Goal: Information Seeking & Learning: Learn about a topic

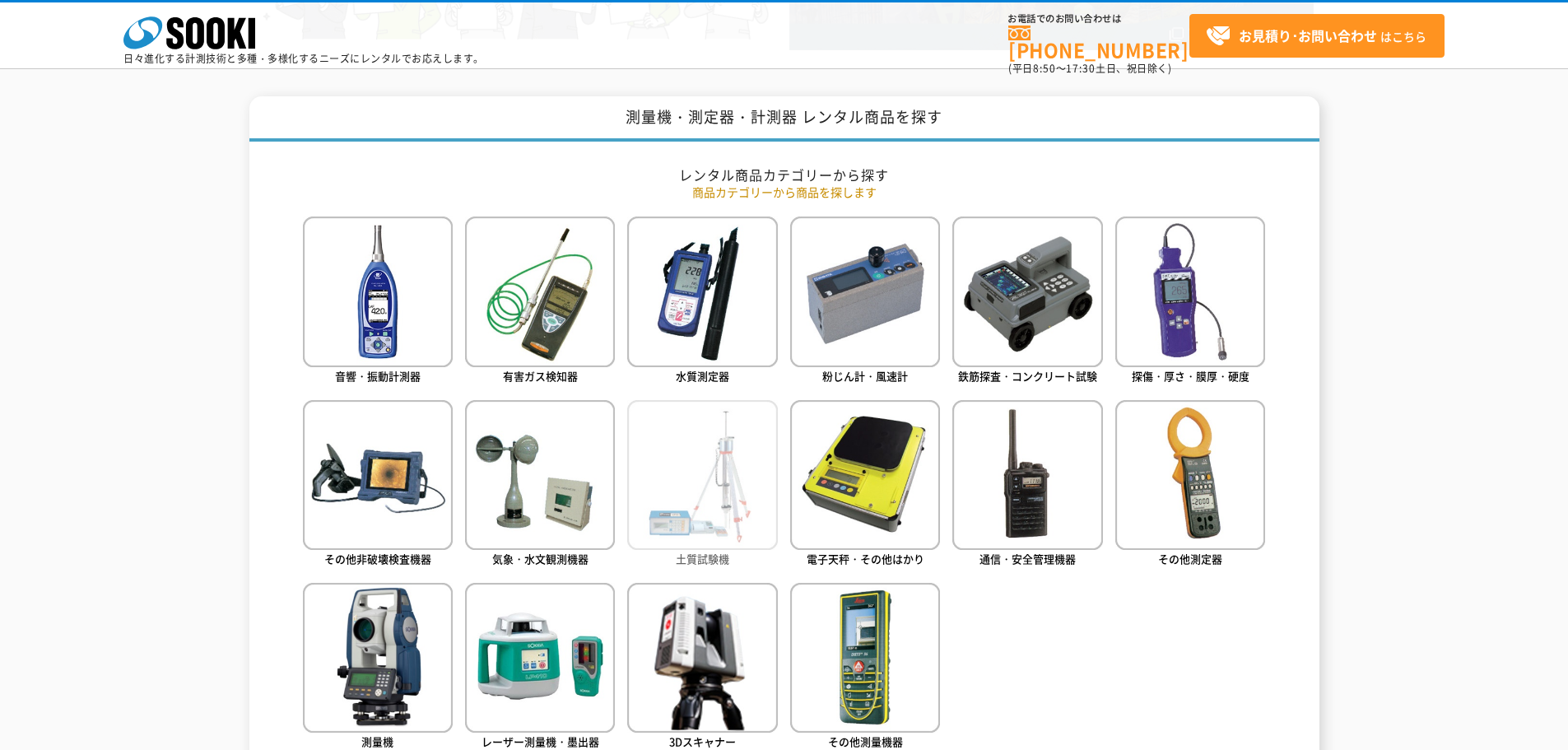
scroll to position [659, 0]
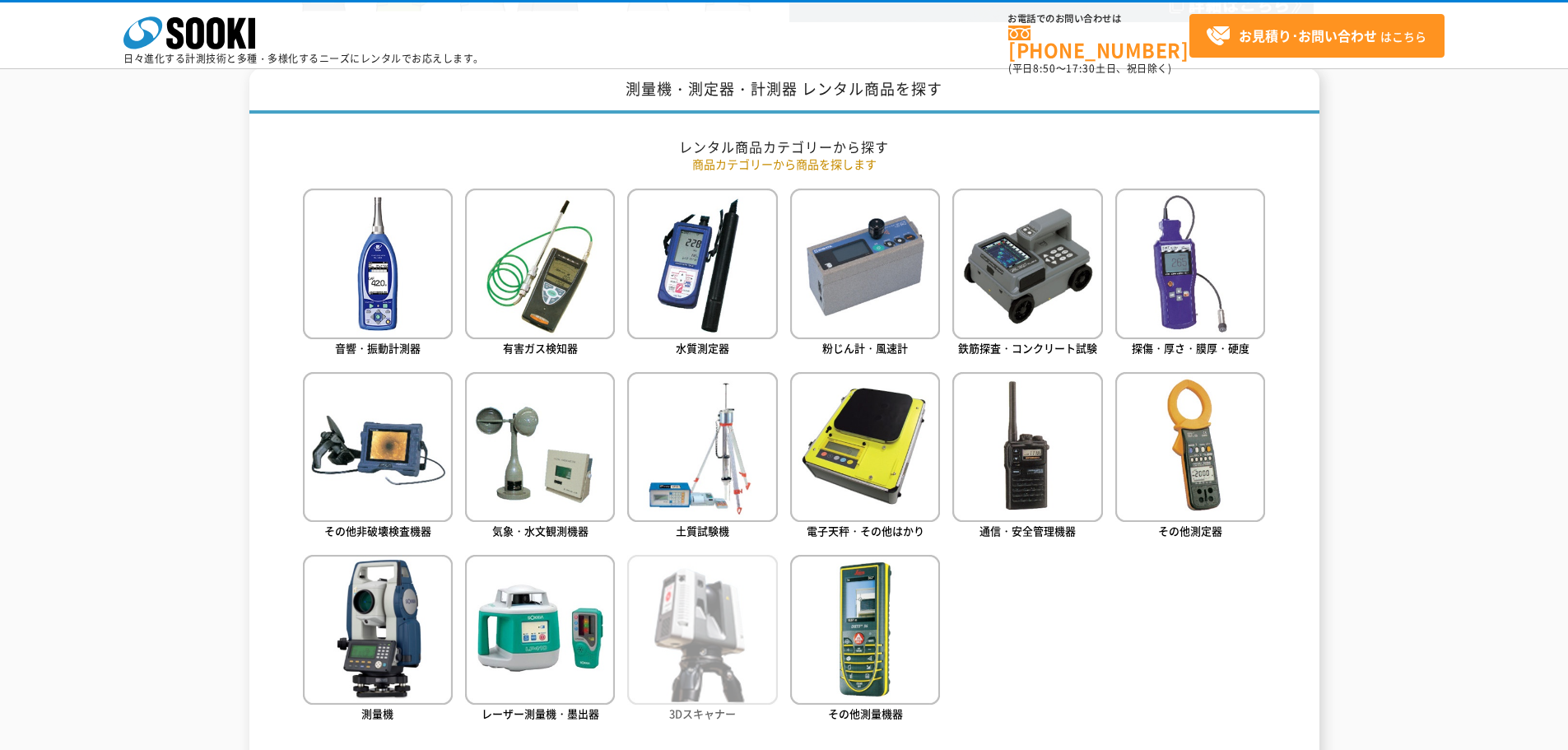
click at [693, 627] on img at bounding box center [702, 630] width 150 height 150
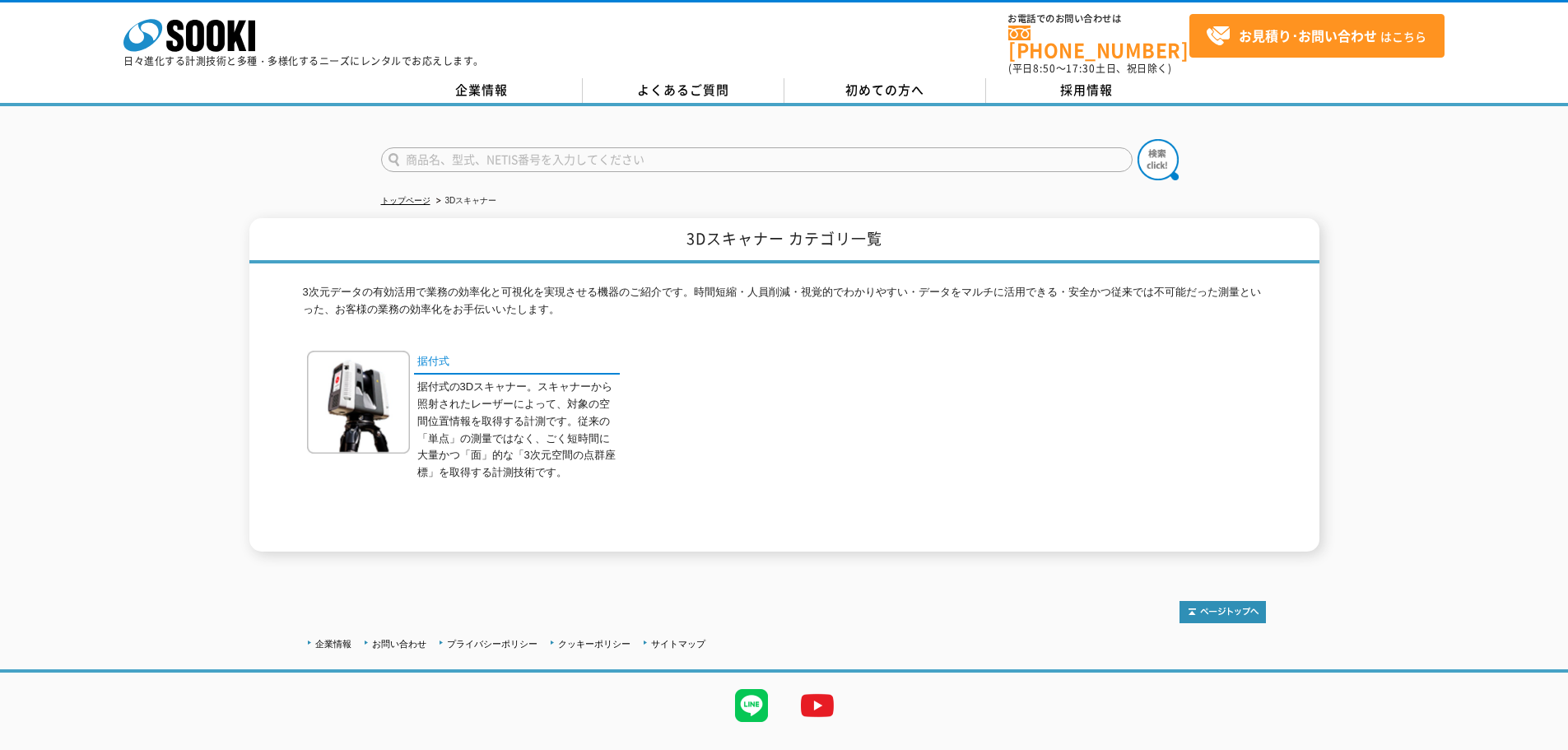
click at [693, 639] on link "サイトマップ" at bounding box center [678, 644] width 54 height 10
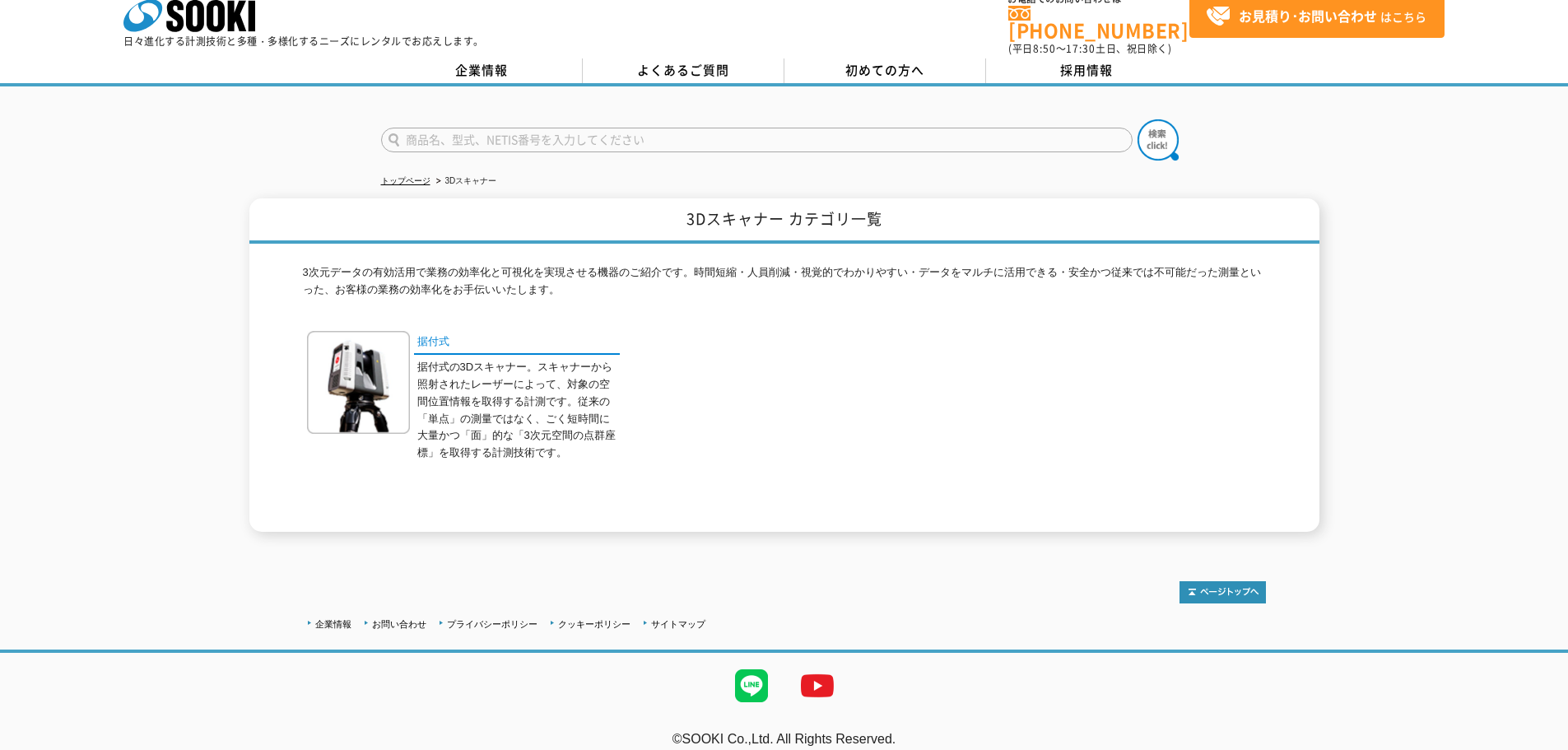
scroll to position [26, 0]
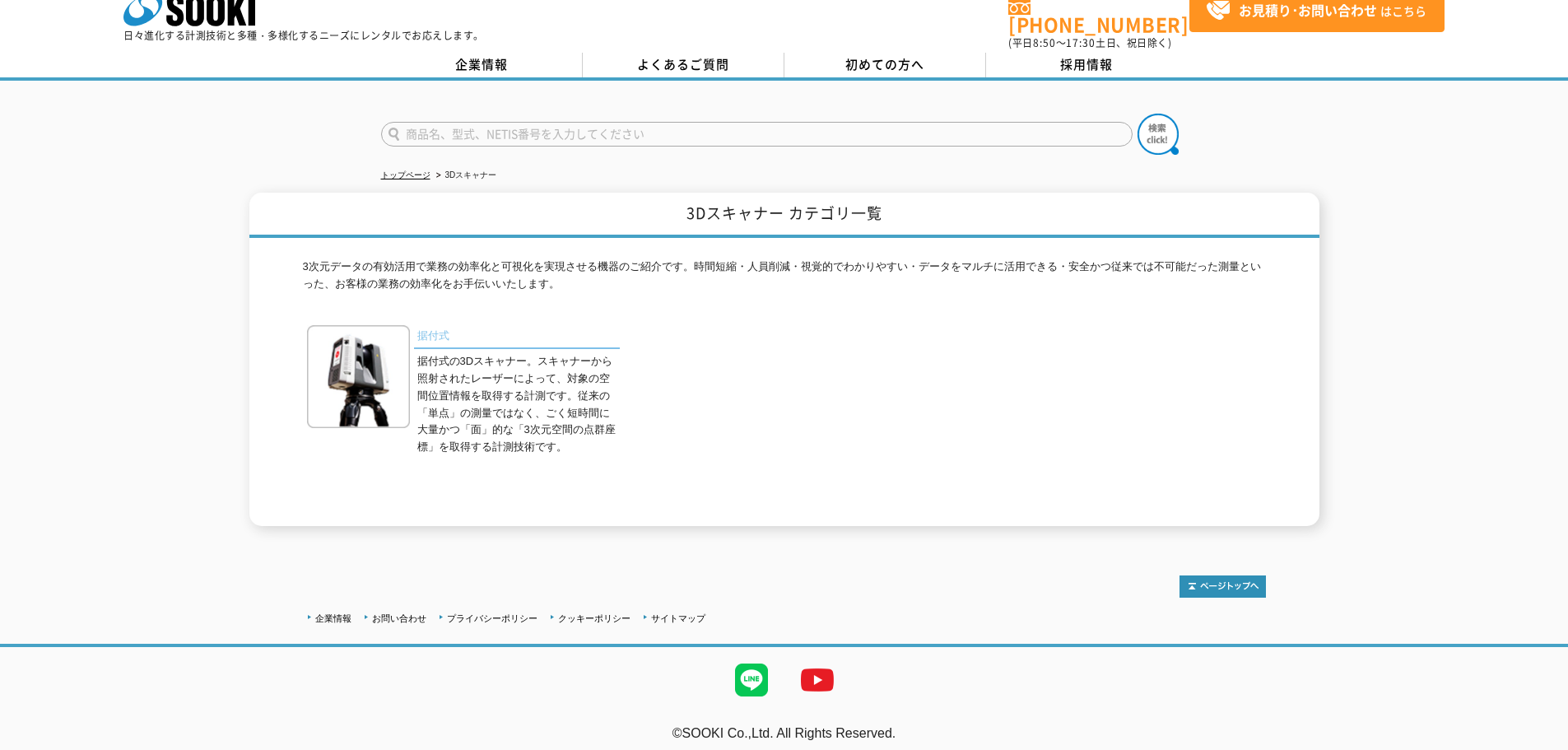
click at [426, 328] on link "据付式" at bounding box center [517, 338] width 206 height 24
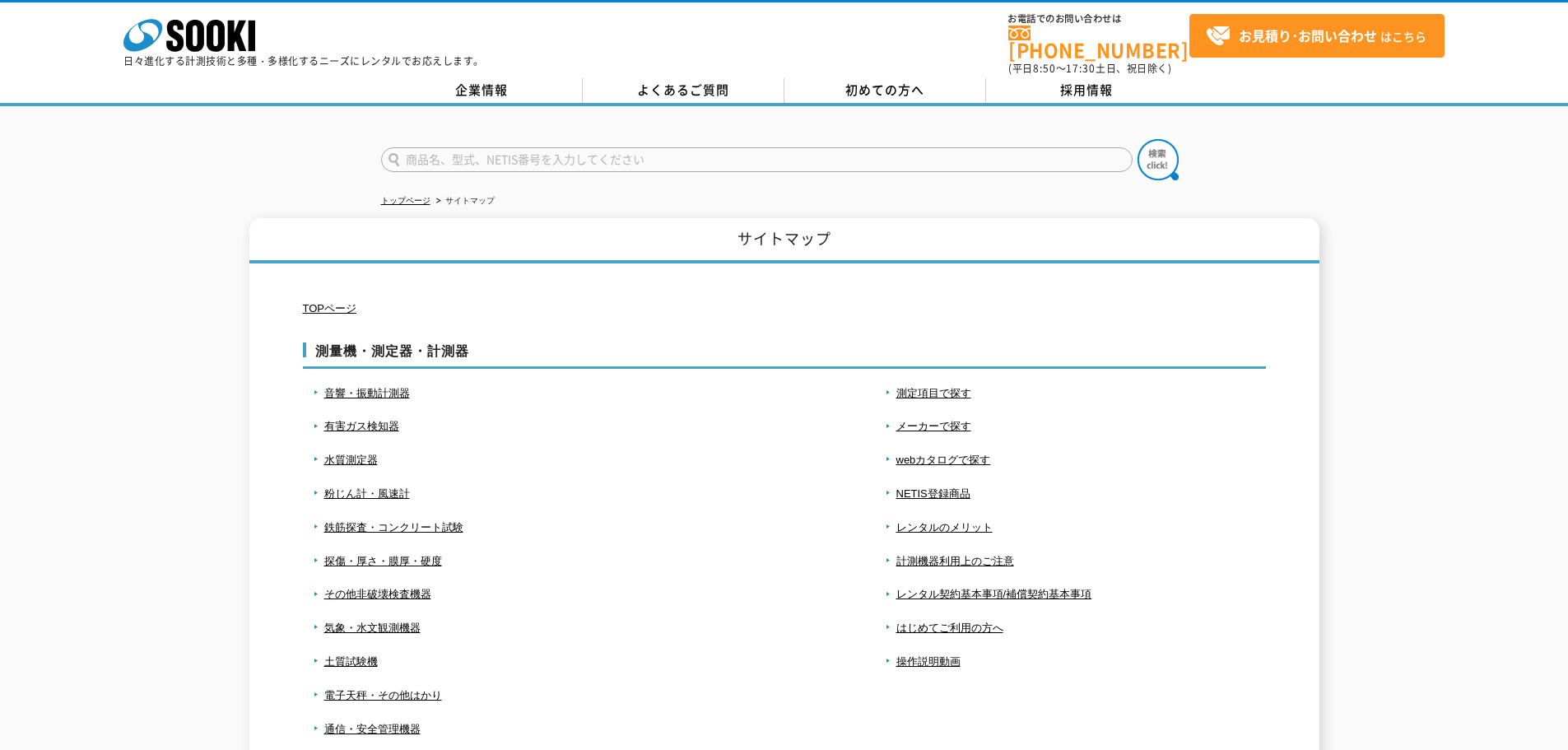
drag, startPoint x: 0, startPoint y: 0, endPoint x: 698, endPoint y: 616, distance: 930.9
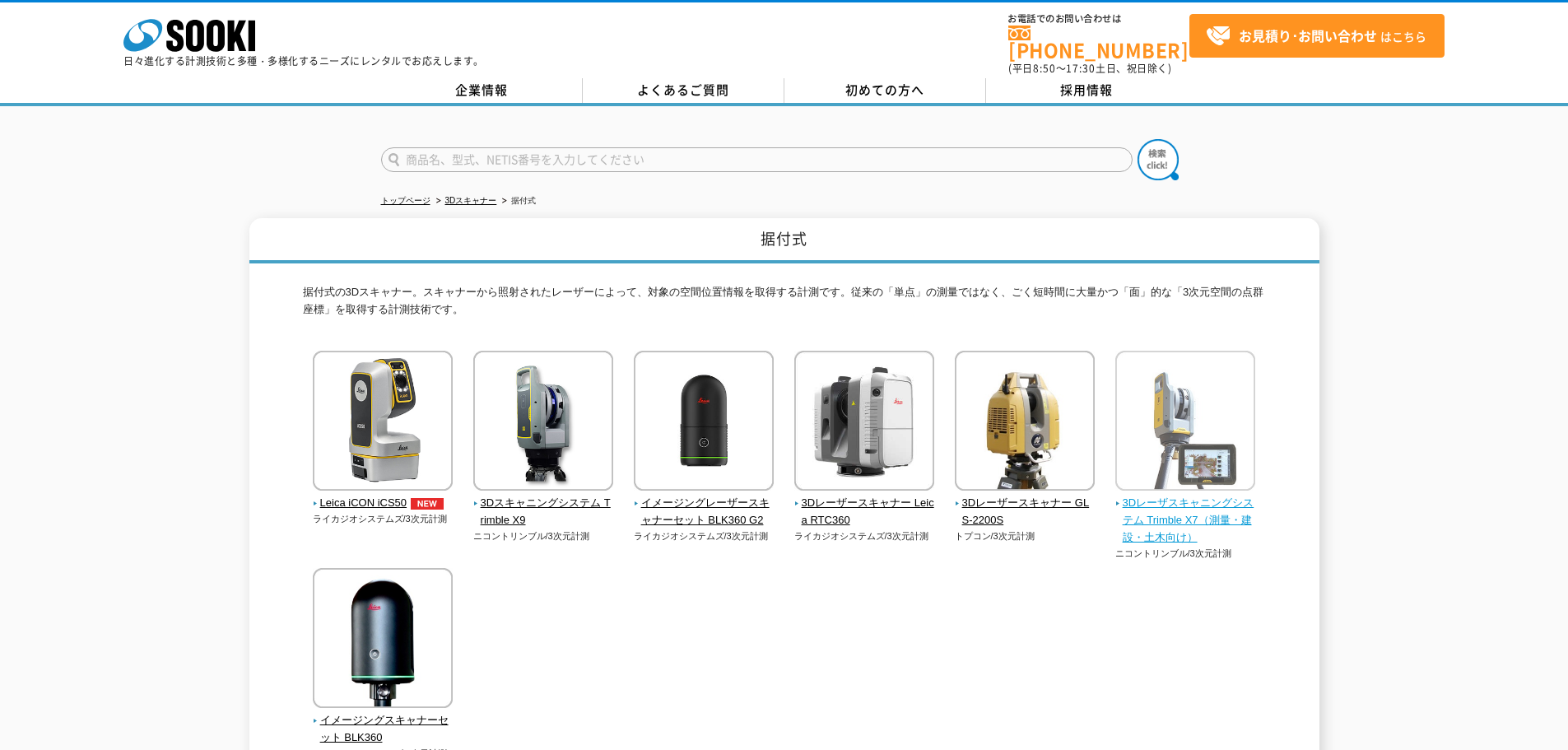
click at [1171, 506] on span "3Dレーザスキャニングシステム Trimble X7（測量・建設・土木向け）" at bounding box center [1185, 520] width 141 height 51
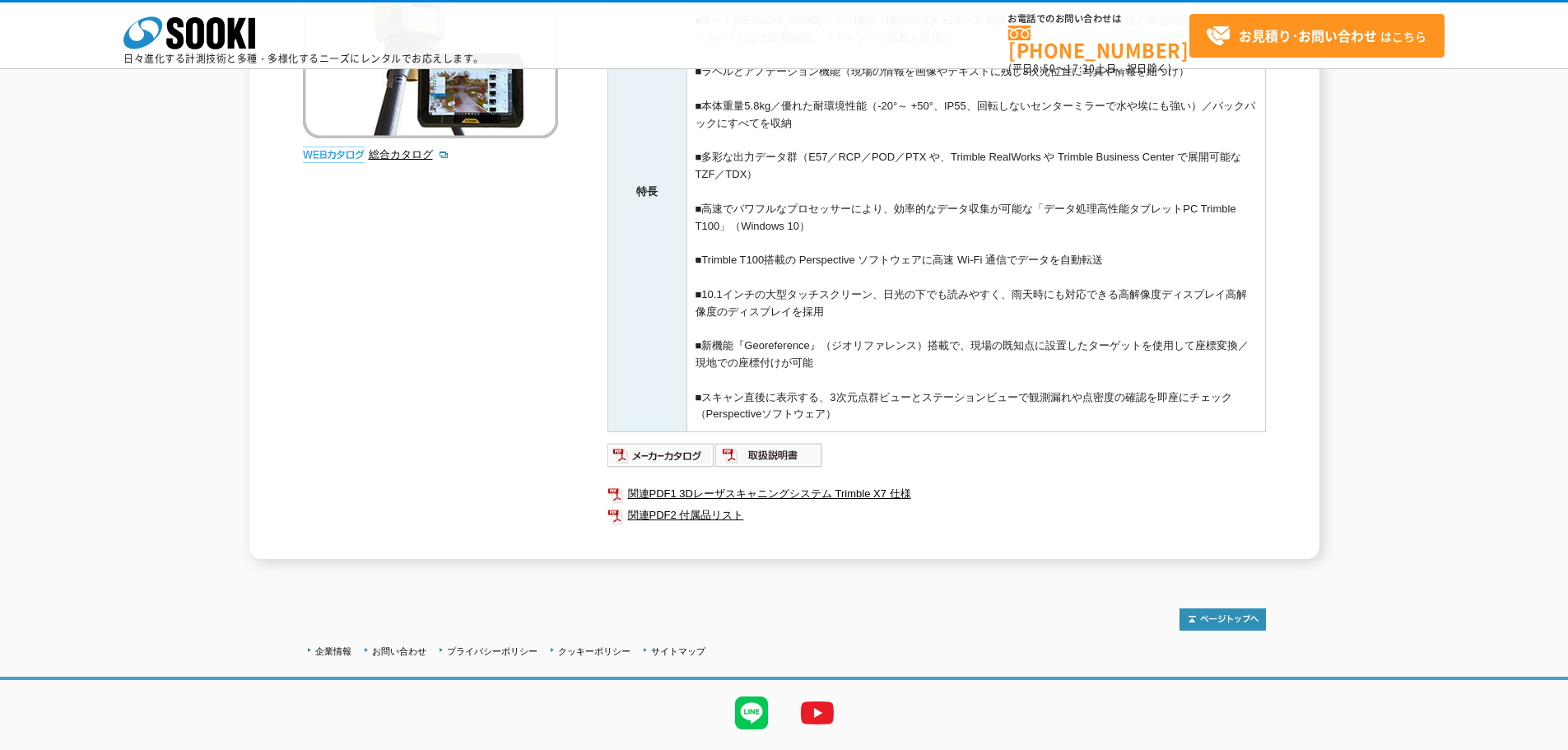
scroll to position [407, 0]
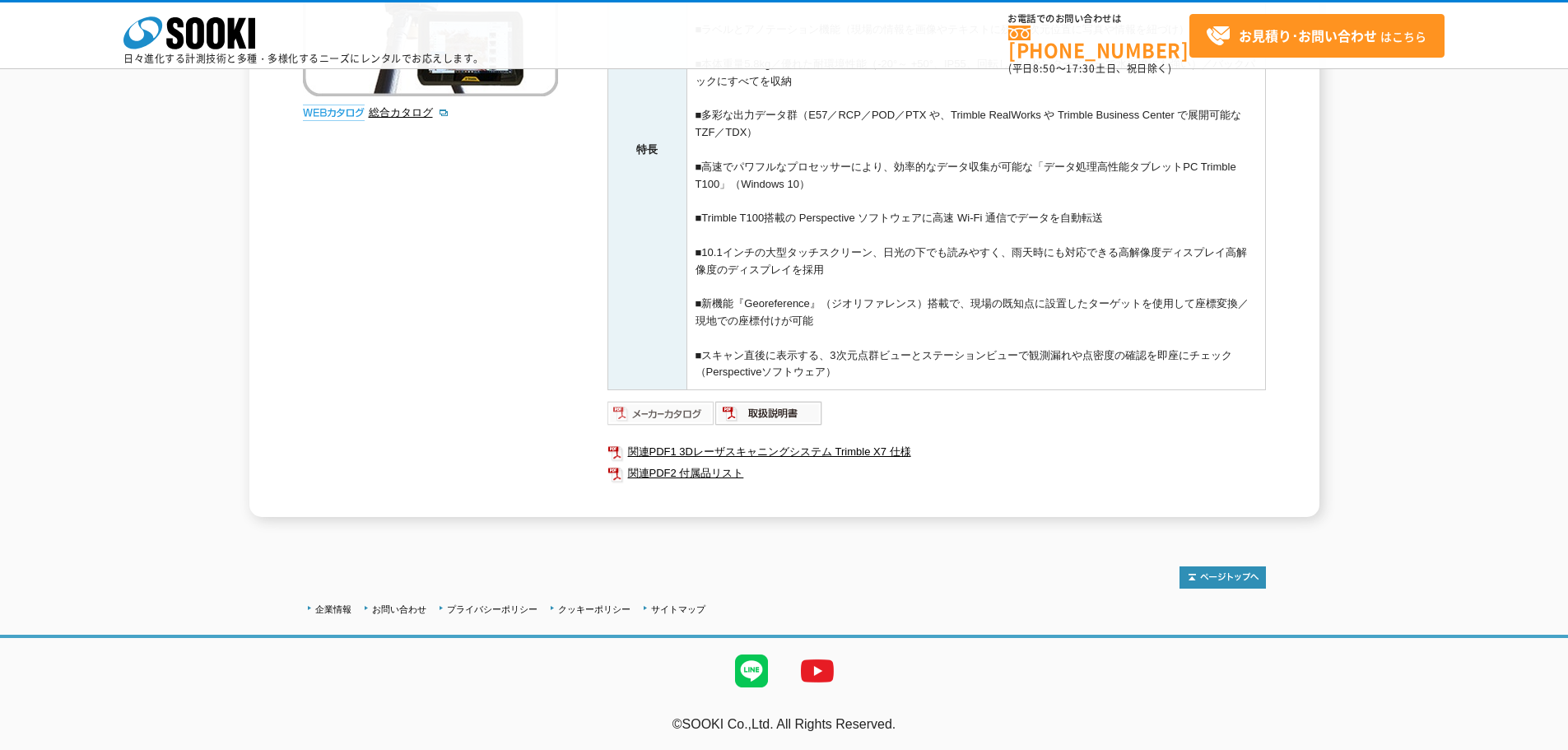
click at [675, 418] on img at bounding box center [661, 413] width 108 height 26
